Goal: Register for event/course

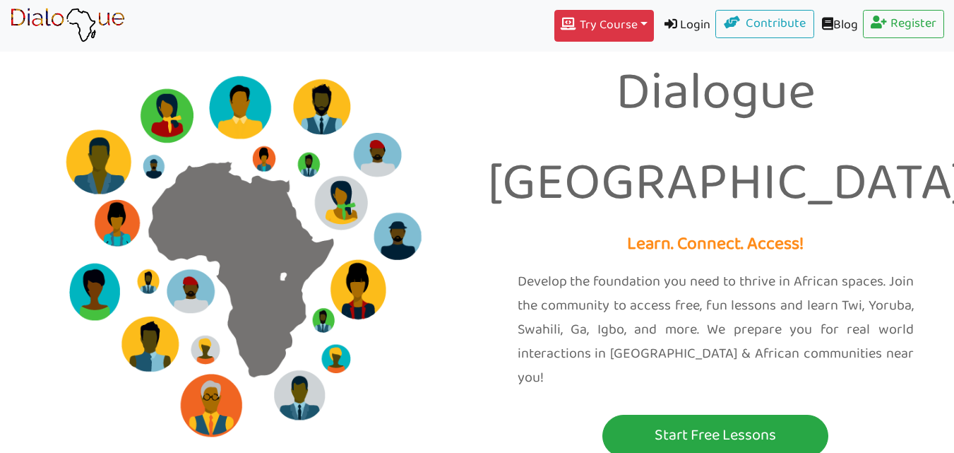
scroll to position [44, 0]
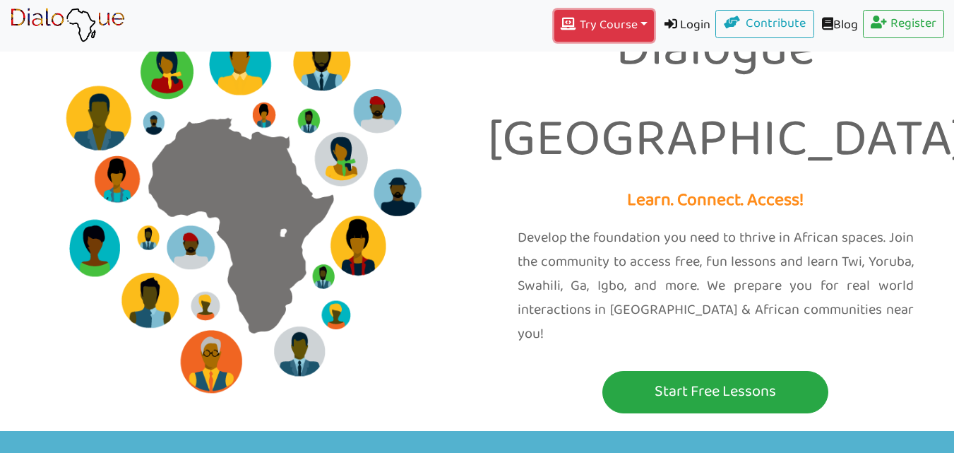
click at [627, 23] on button "Try Course Toggle Dropdown" at bounding box center [603, 26] width 99 height 32
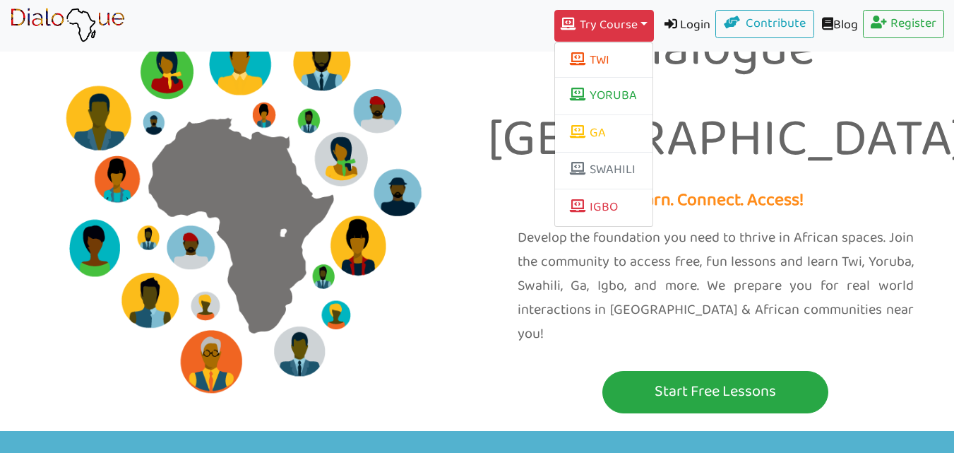
click at [669, 20] on link "Login" at bounding box center [685, 26] width 62 height 32
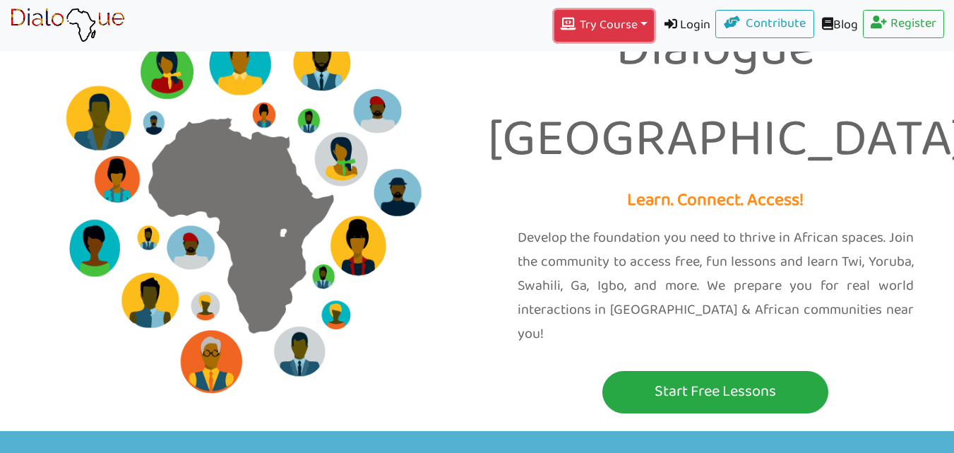
click at [630, 22] on button "Try Course Toggle Dropdown" at bounding box center [603, 26] width 99 height 32
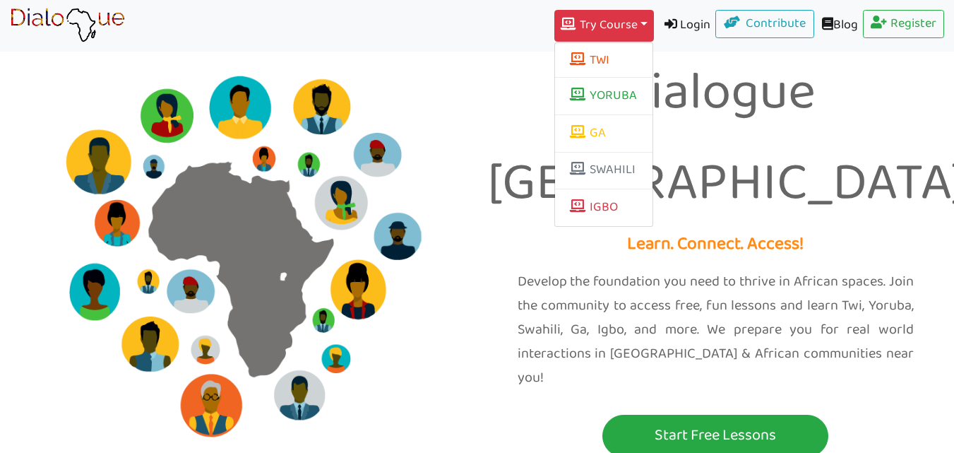
click at [436, 198] on img at bounding box center [239, 228] width 456 height 456
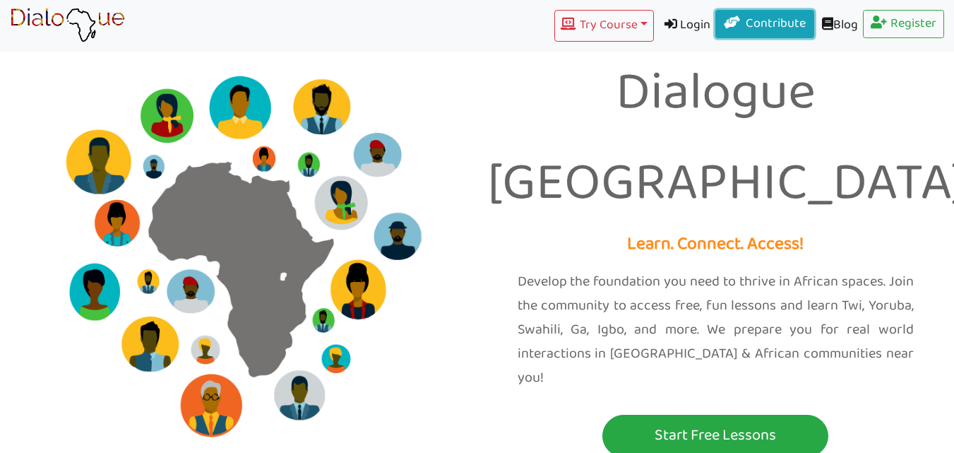
click at [756, 22] on link "Contribute" at bounding box center [764, 24] width 99 height 28
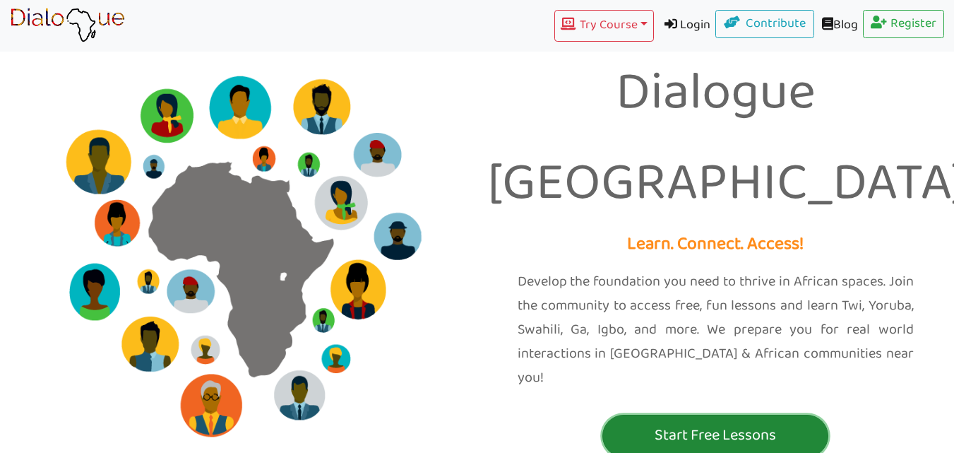
click at [677, 422] on p "Start Free Lessons" at bounding box center [715, 435] width 219 height 26
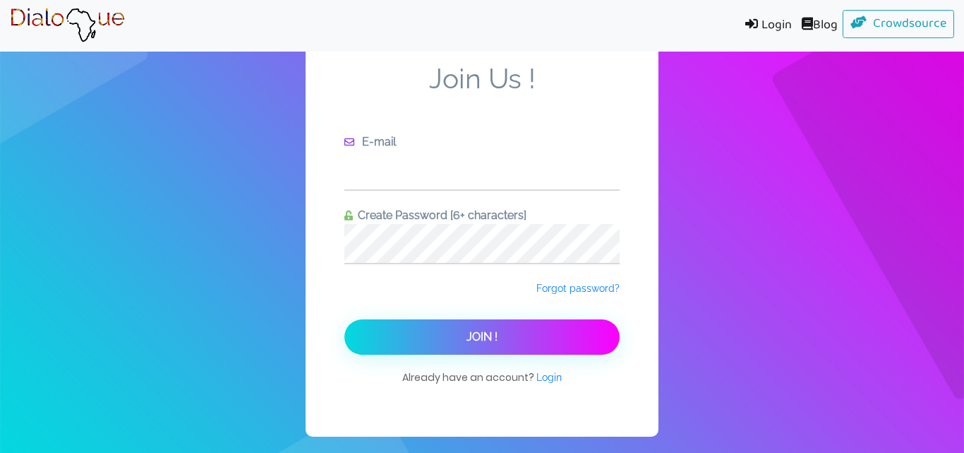
click at [455, 172] on input "text" at bounding box center [482, 169] width 275 height 39
type input "[EMAIL_ADDRESS][DOMAIN_NAME]"
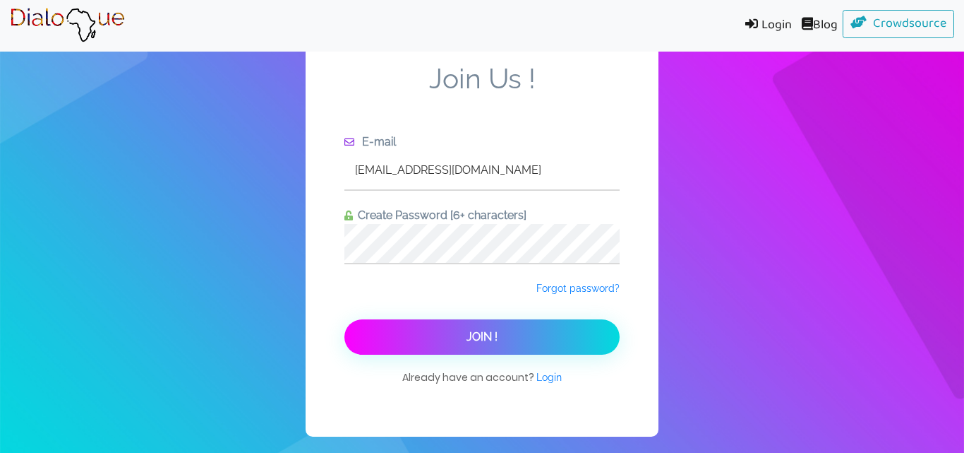
click at [481, 345] on button "Join !" at bounding box center [482, 336] width 275 height 35
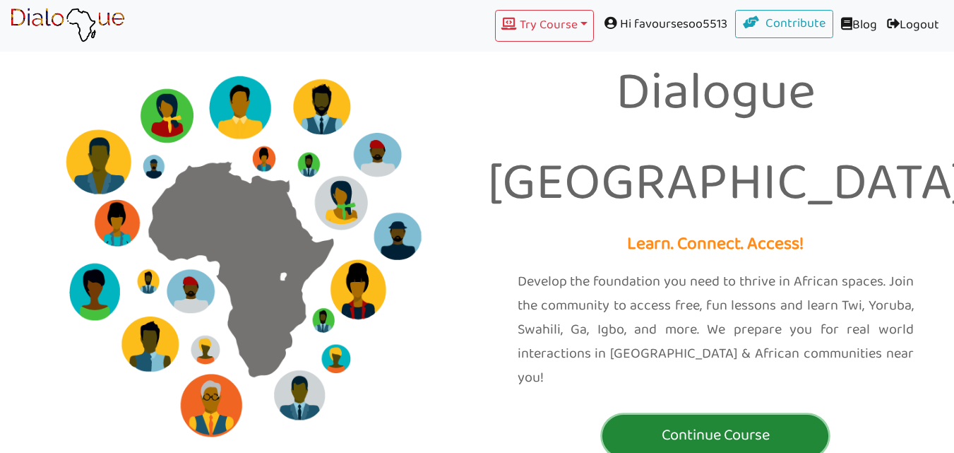
click at [736, 422] on p "Continue Course" at bounding box center [715, 435] width 219 height 26
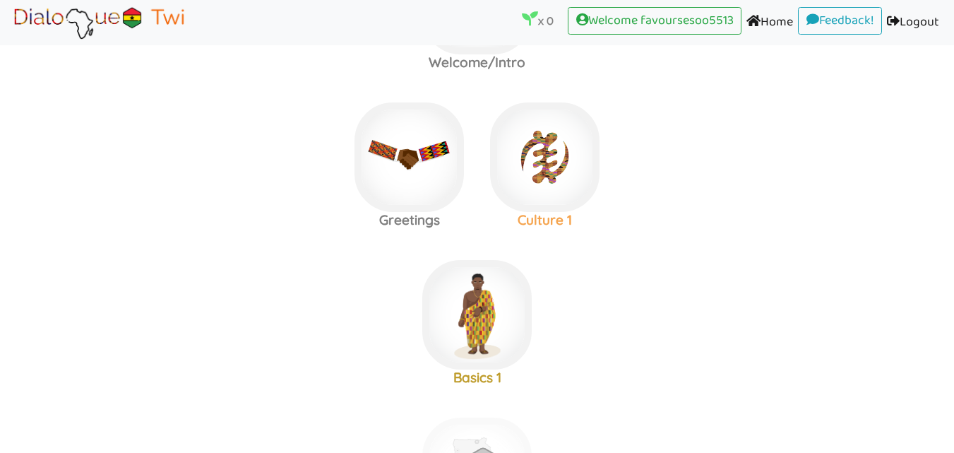
scroll to position [145, 0]
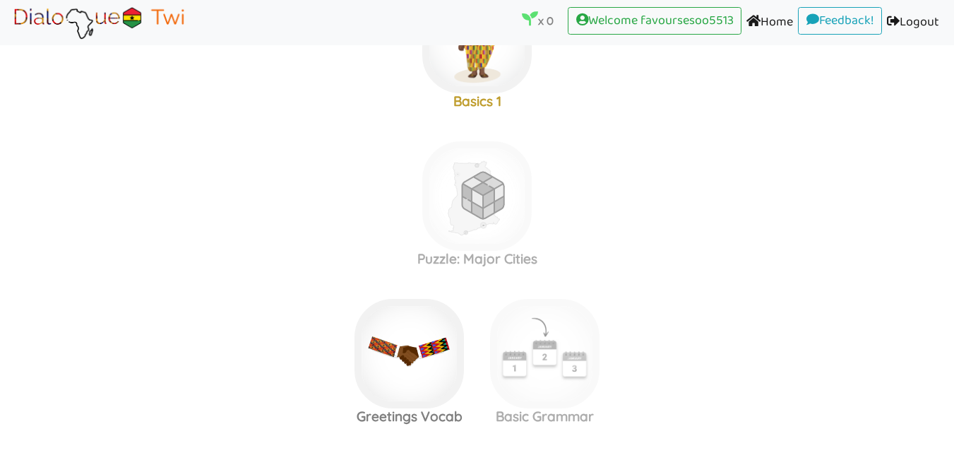
scroll to position [411, 0]
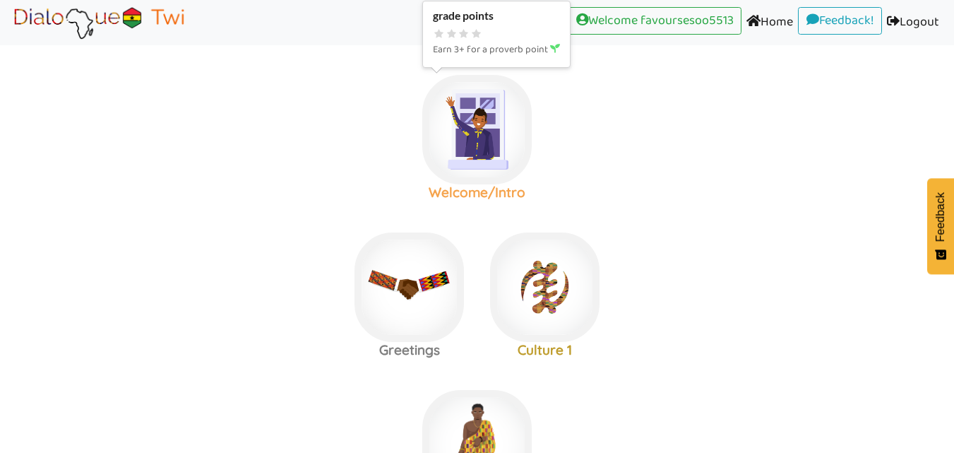
click at [477, 154] on img at bounding box center [476, 129] width 109 height 109
click at [764, 22] on link "Home (current)" at bounding box center [769, 23] width 56 height 32
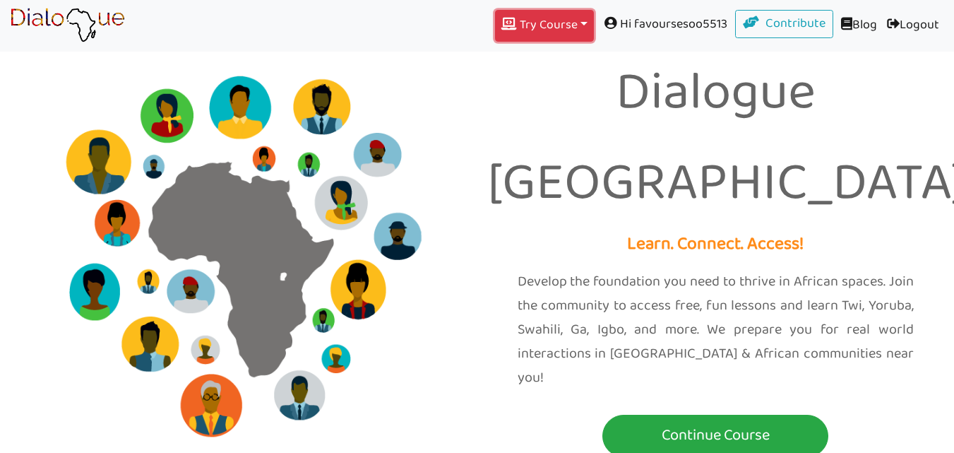
click at [561, 23] on button "Try Course Toggle Dropdown" at bounding box center [544, 26] width 99 height 32
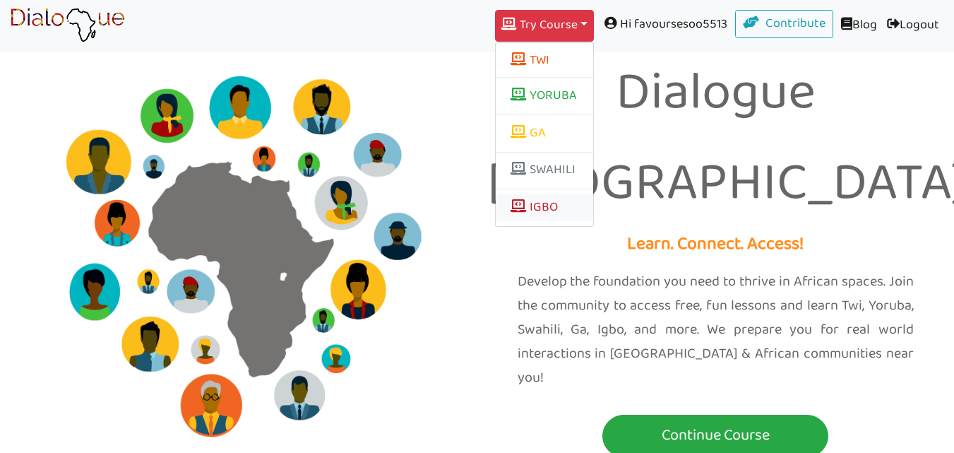
click at [515, 206] on link "IGBO" at bounding box center [544, 207] width 97 height 27
